Goal: Task Accomplishment & Management: Manage account settings

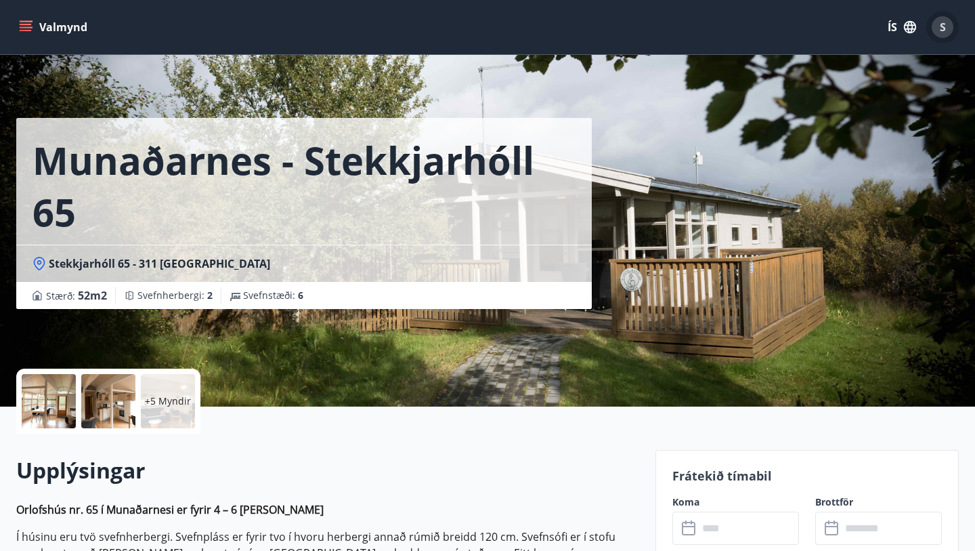
click at [938, 28] on div "S" at bounding box center [943, 27] width 22 height 22
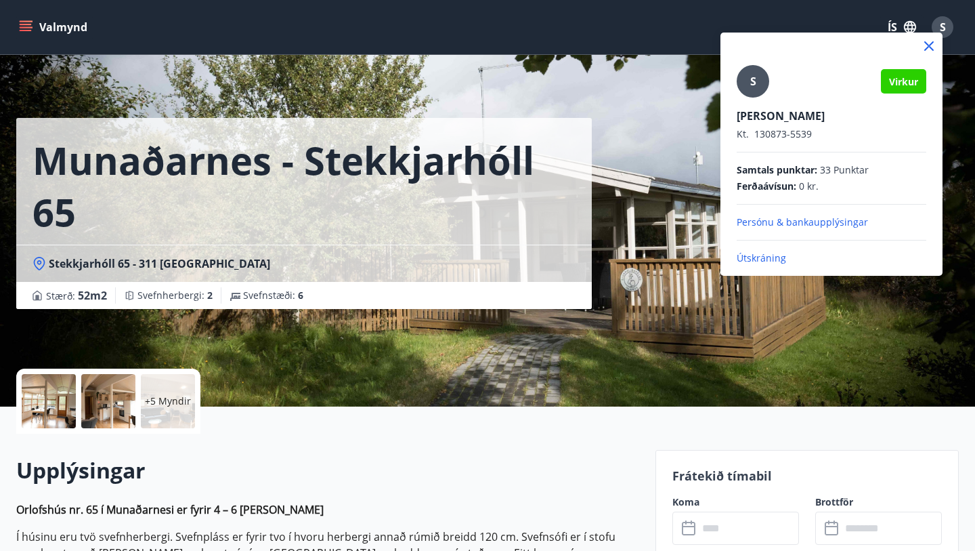
click at [629, 347] on div at bounding box center [487, 275] width 975 height 551
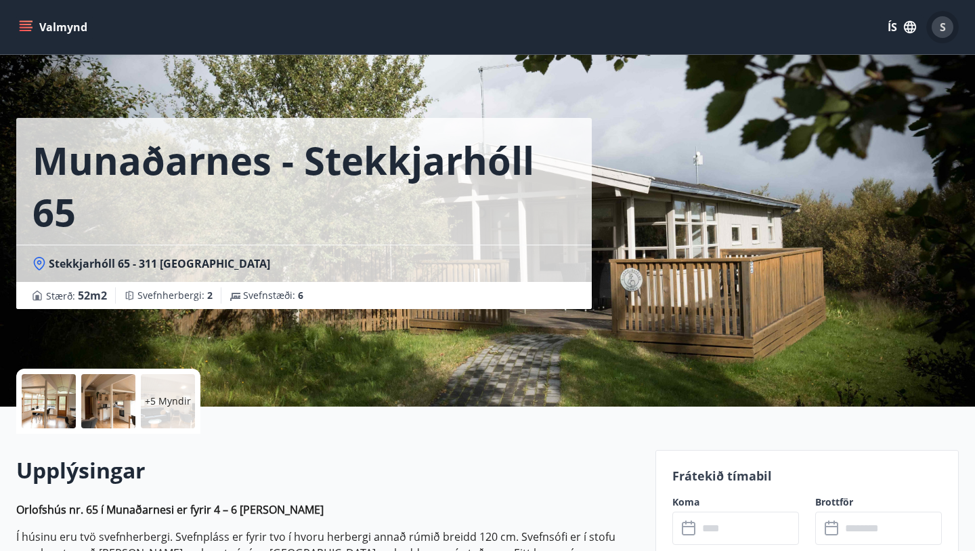
click at [945, 27] on span "S" at bounding box center [943, 27] width 6 height 15
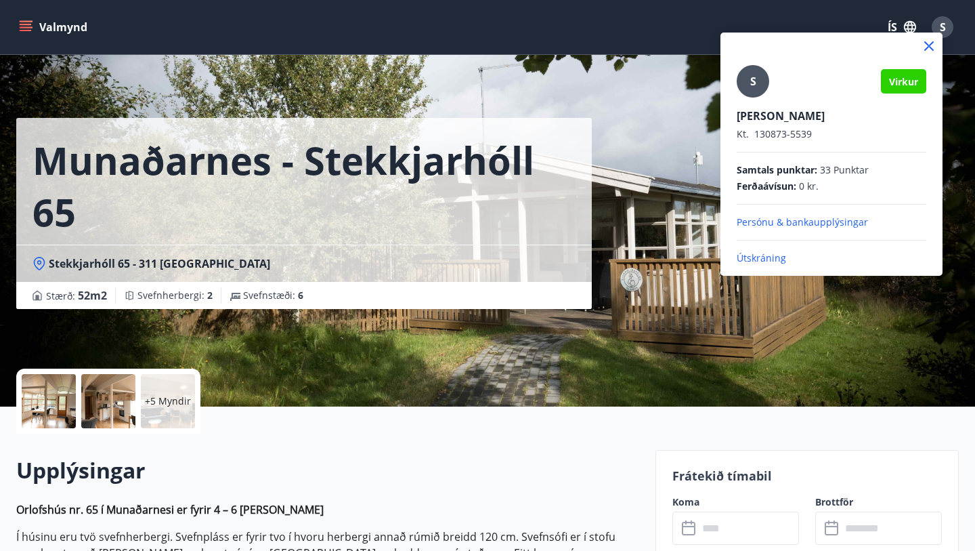
click at [766, 259] on p "Útskráning" at bounding box center [832, 258] width 190 height 14
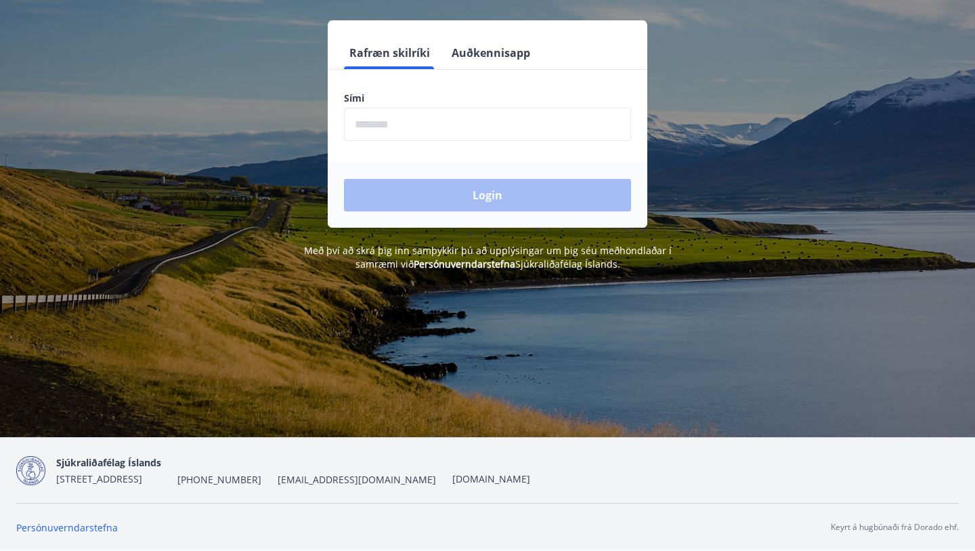
scroll to position [5, 0]
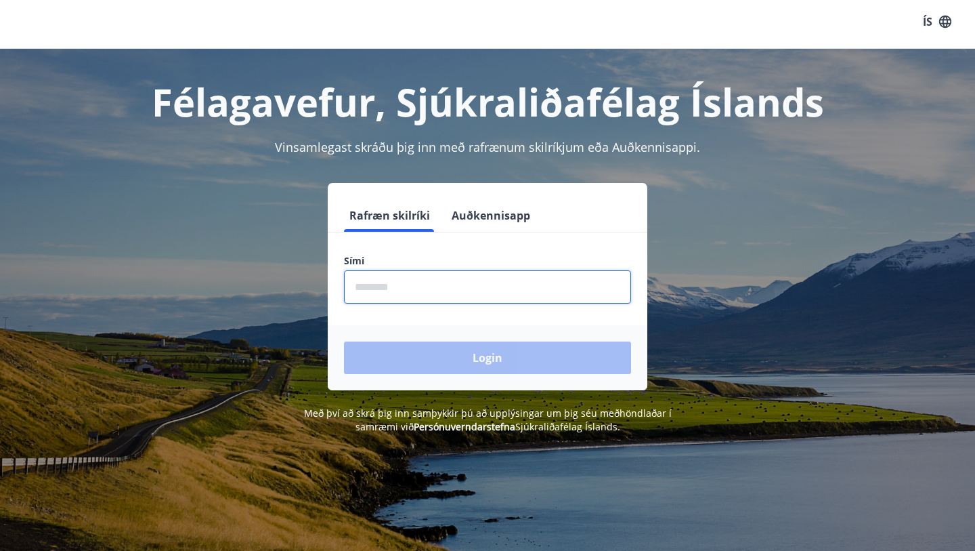
click at [492, 286] on input "phone" at bounding box center [487, 286] width 287 height 33
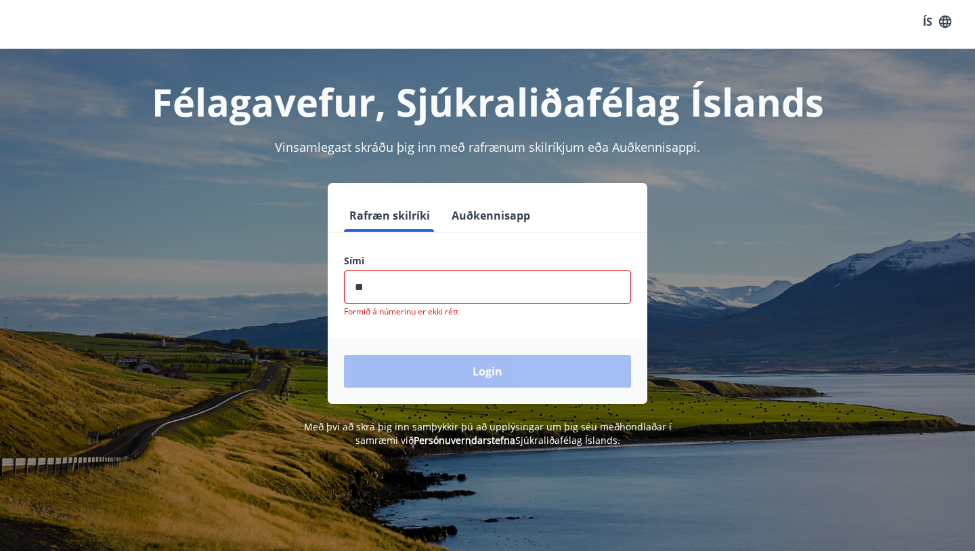
type input "*"
type input "********"
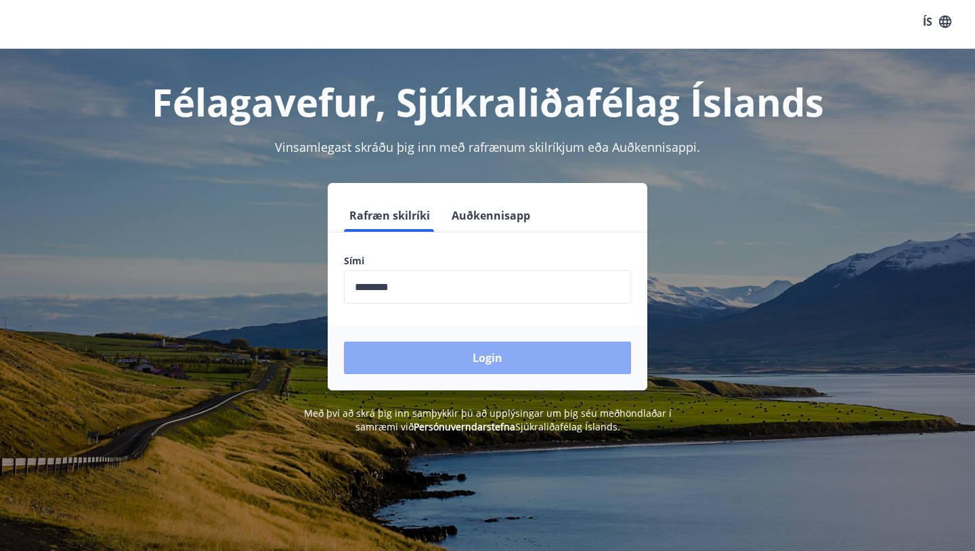
click at [540, 359] on button "Login" at bounding box center [487, 357] width 287 height 33
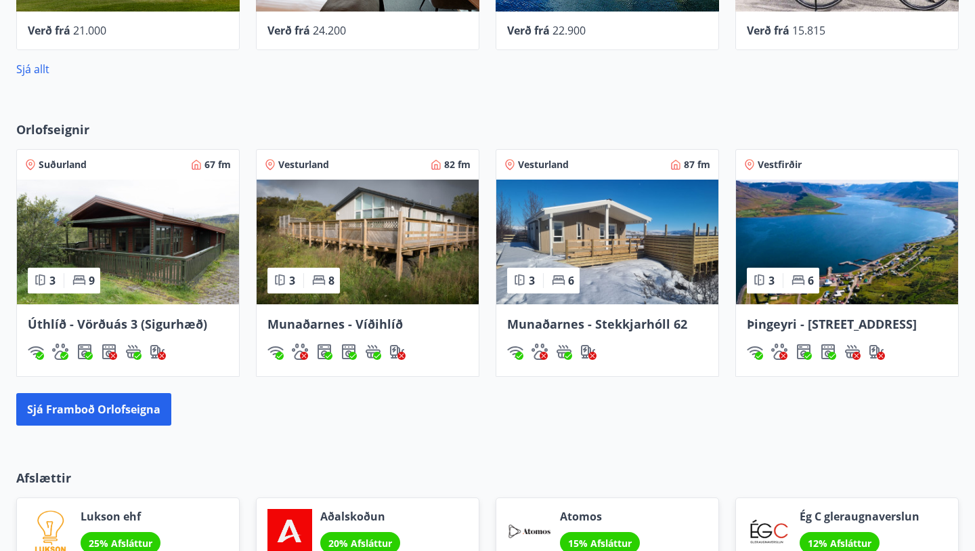
scroll to position [813, 0]
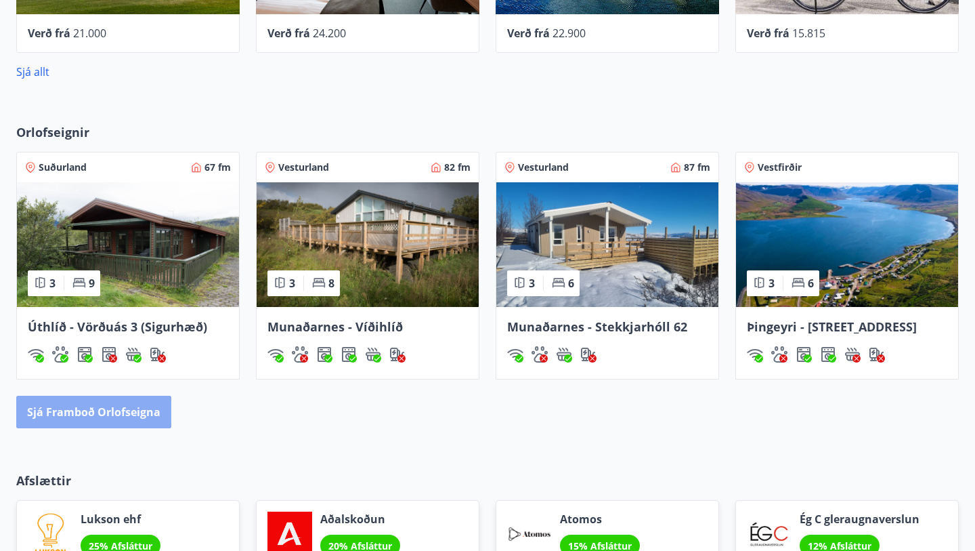
click at [141, 425] on button "Sjá framboð orlofseigna" at bounding box center [93, 411] width 155 height 33
